Goal: Task Accomplishment & Management: Complete application form

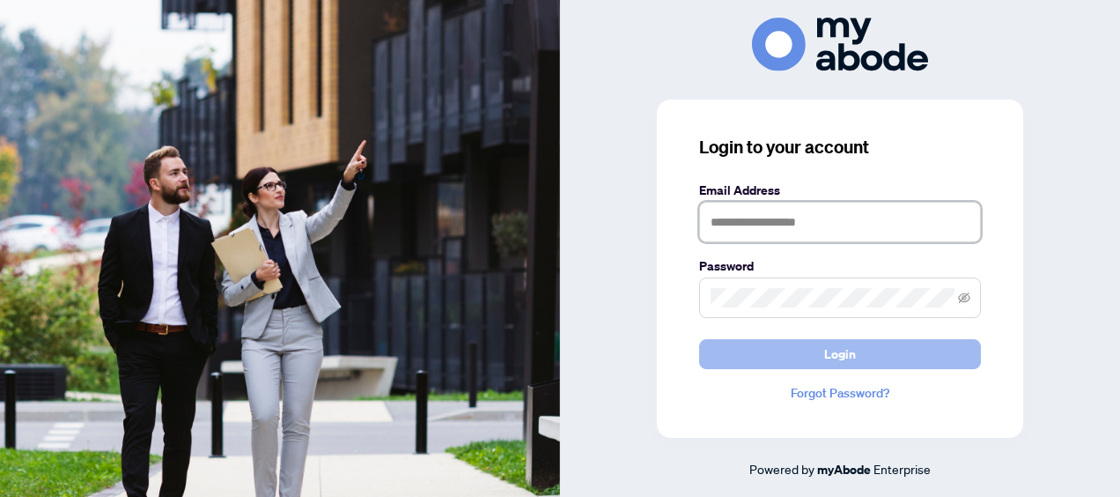
type input "**********"
click at [834, 350] on span "Login" at bounding box center [840, 354] width 32 height 28
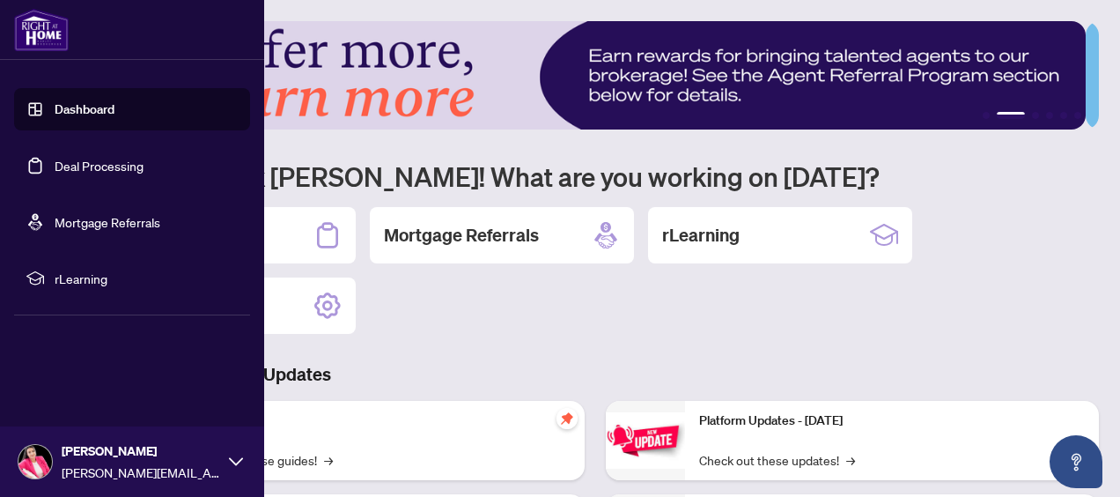
click at [96, 106] on link "Dashboard" at bounding box center [85, 109] width 60 height 16
click at [96, 170] on link "Deal Processing" at bounding box center [99, 166] width 89 height 16
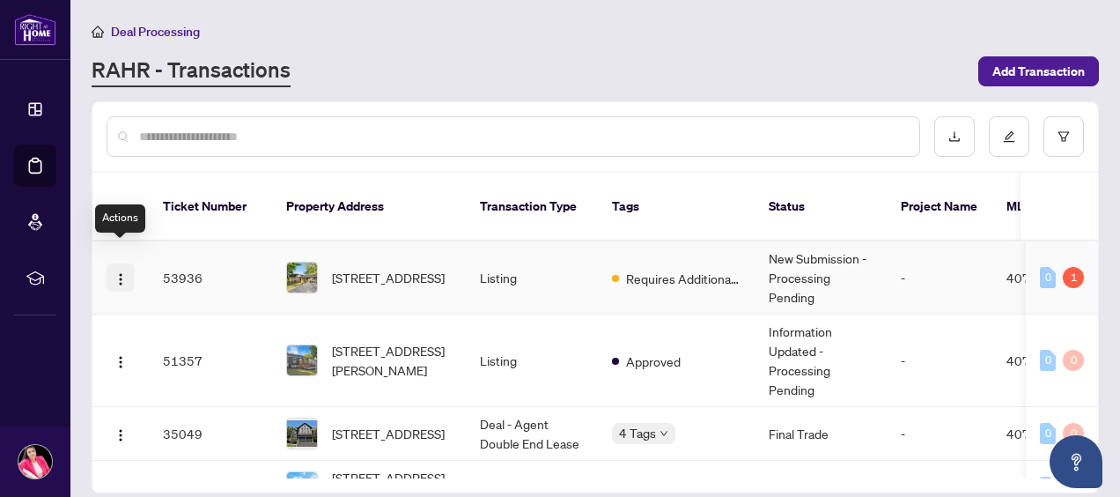
click at [121, 272] on img "button" at bounding box center [121, 279] width 14 height 14
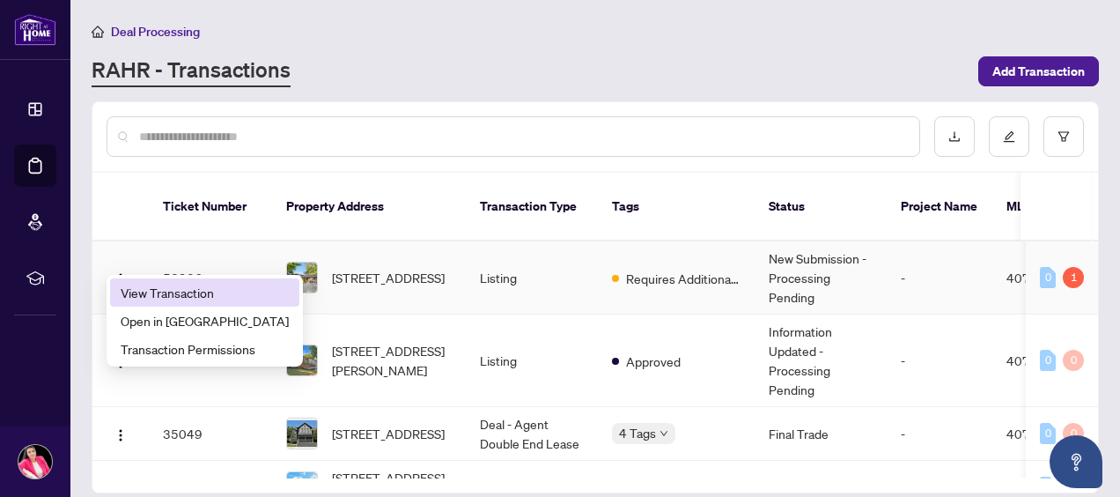
click at [147, 291] on span "View Transaction" at bounding box center [205, 292] width 168 height 19
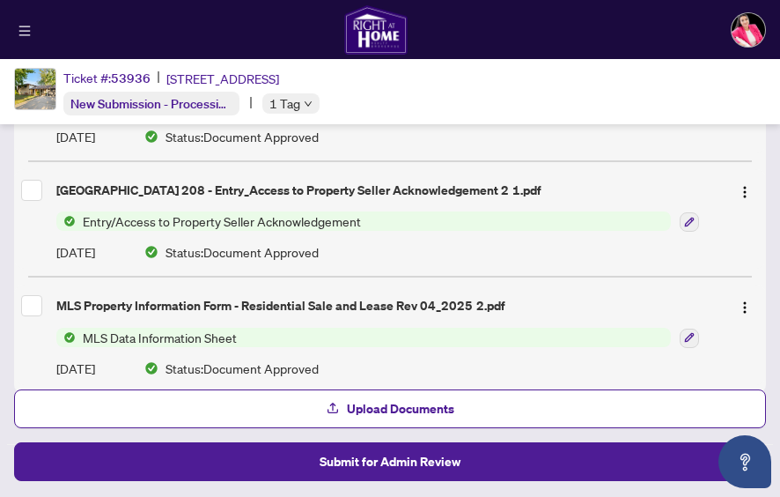
scroll to position [404, 0]
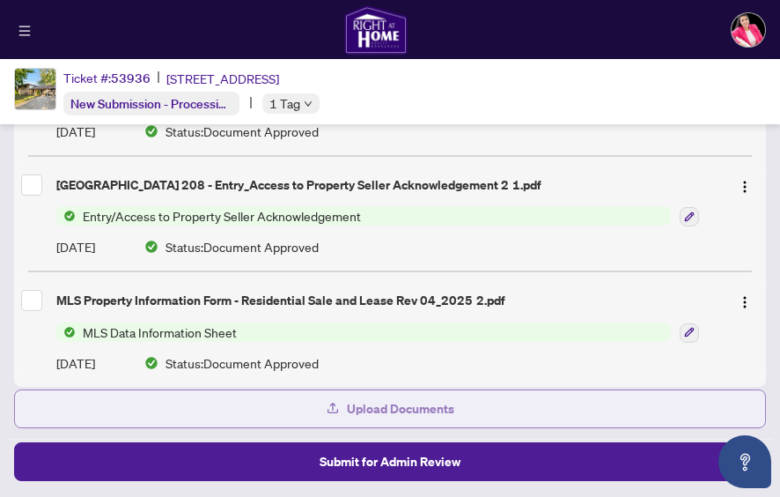
click at [418, 407] on span "Upload Documents" at bounding box center [400, 408] width 107 height 28
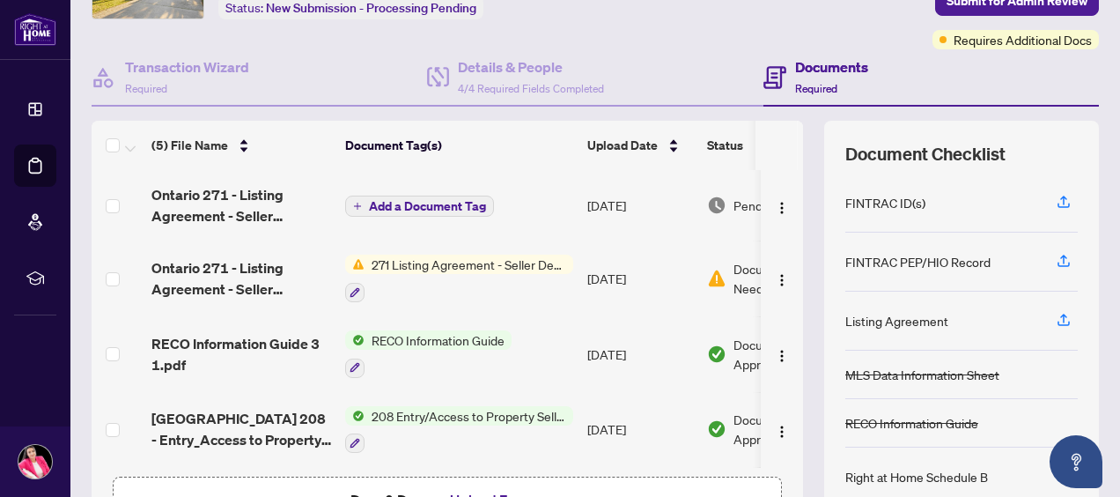
scroll to position [116, 0]
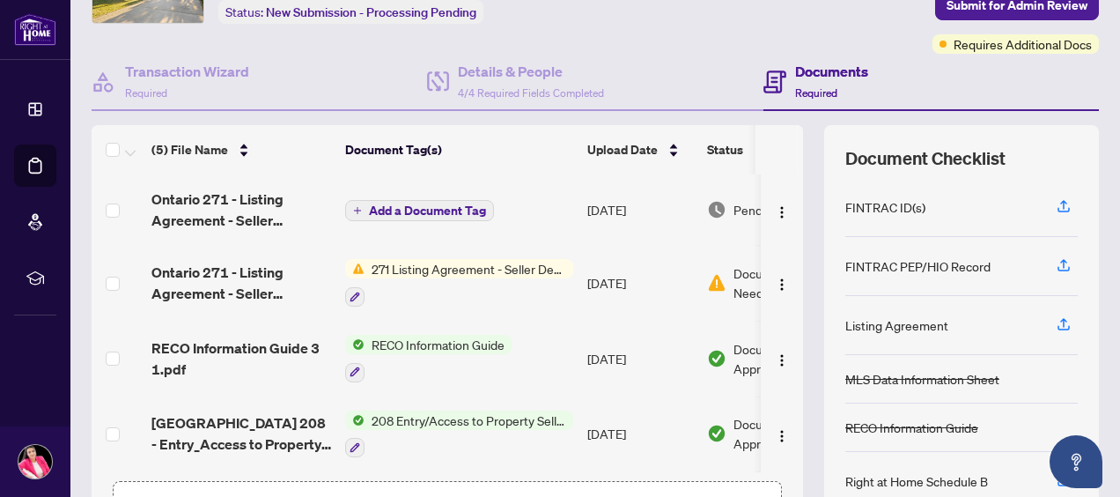
click at [396, 204] on span "Add a Document Tag" at bounding box center [427, 210] width 117 height 12
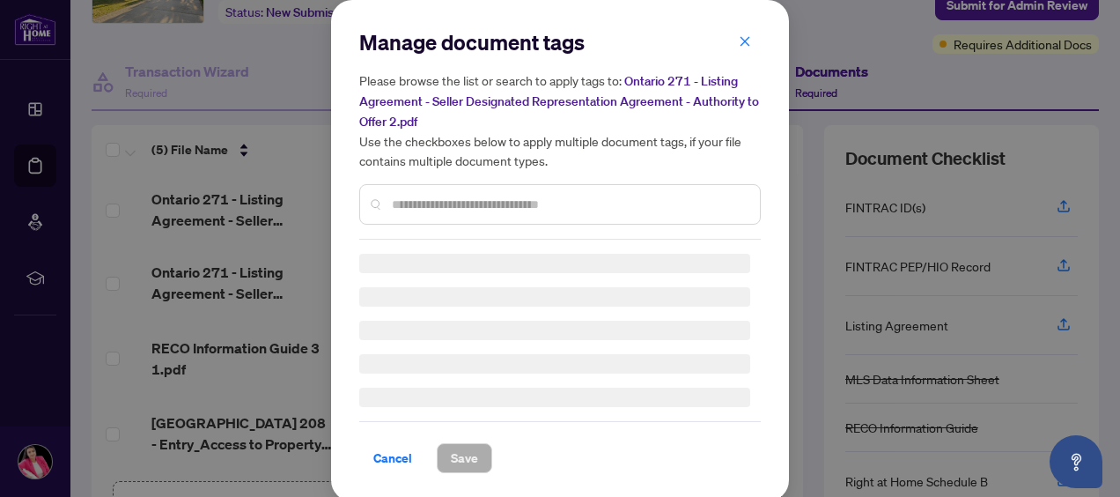
click at [412, 201] on input "text" at bounding box center [569, 204] width 354 height 19
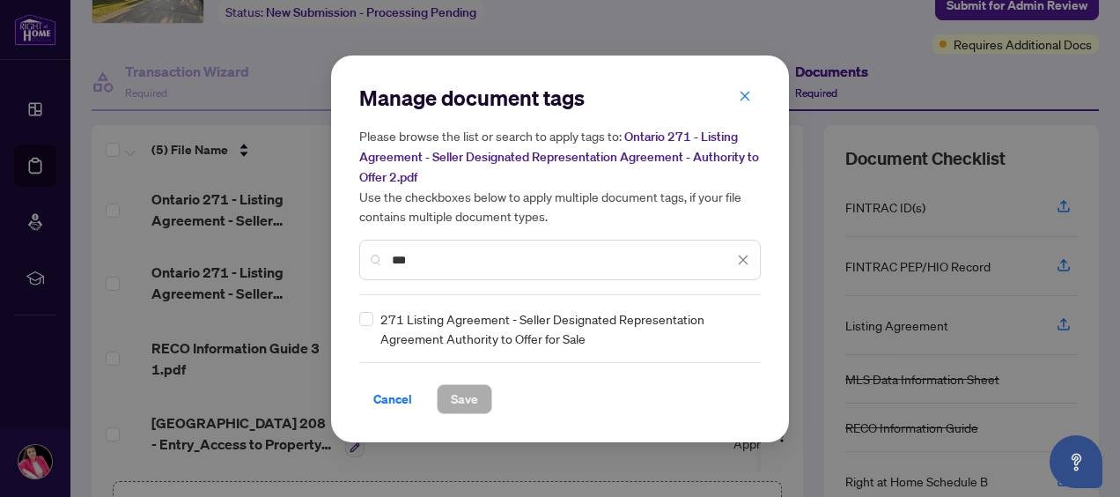
type input "***"
click at [474, 394] on span "Save" at bounding box center [464, 399] width 27 height 28
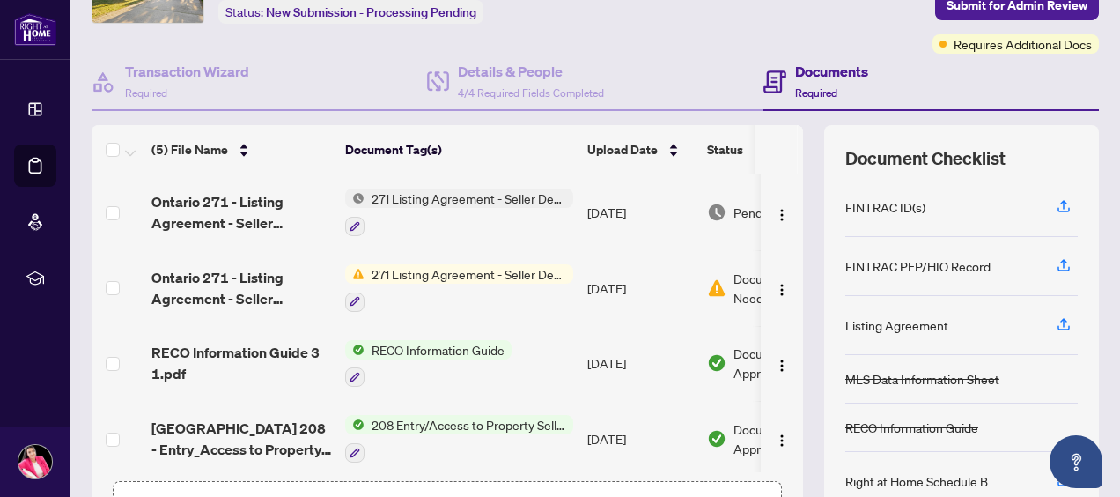
scroll to position [0, 0]
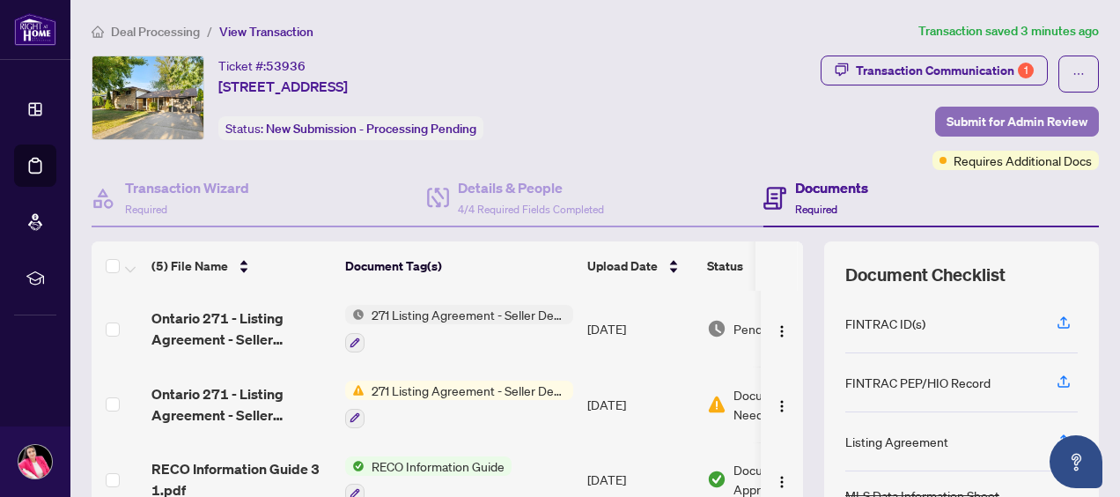
click at [975, 122] on span "Submit for Admin Review" at bounding box center [1017, 121] width 141 height 28
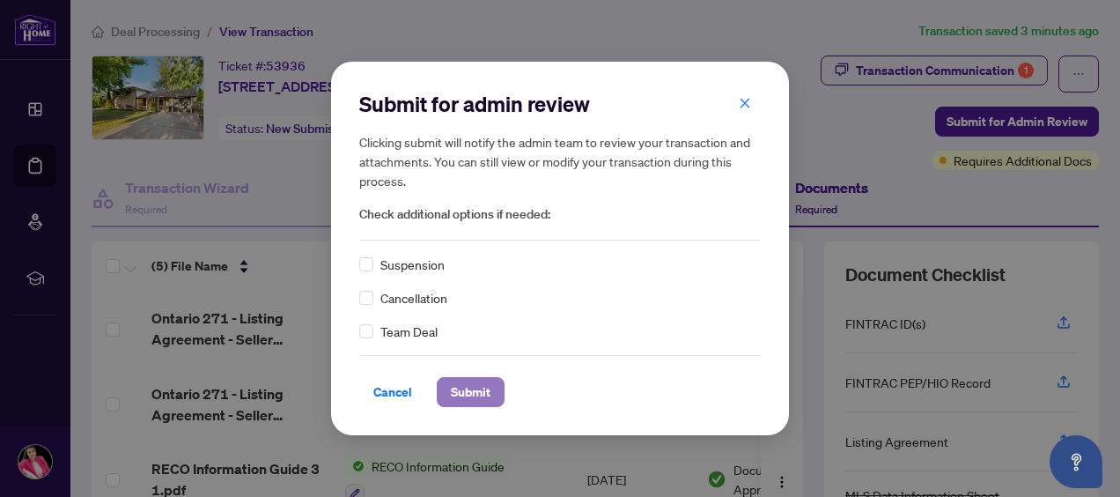
click at [467, 396] on span "Submit" at bounding box center [471, 392] width 40 height 28
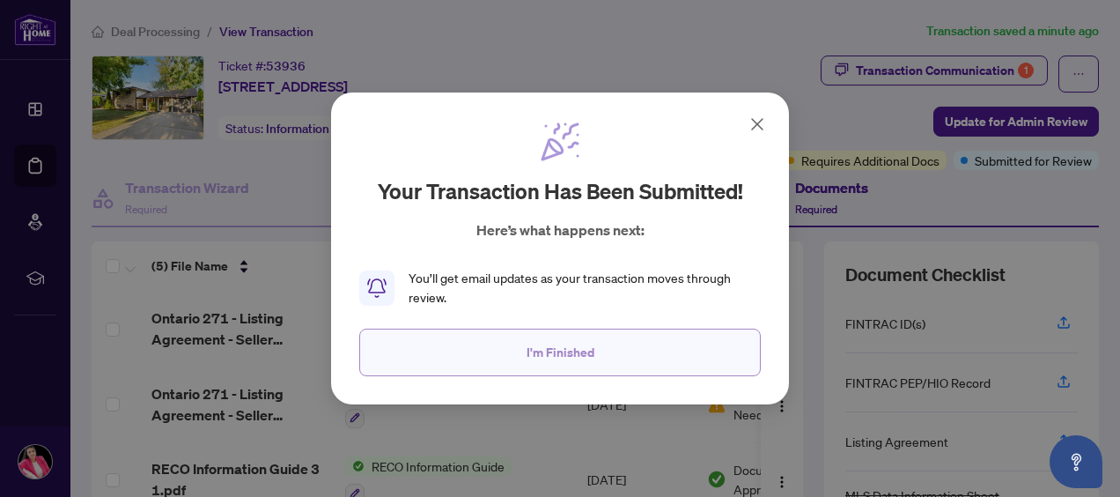
click at [581, 350] on span "I'm Finished" at bounding box center [561, 352] width 68 height 28
